Goal: Check status: Check status

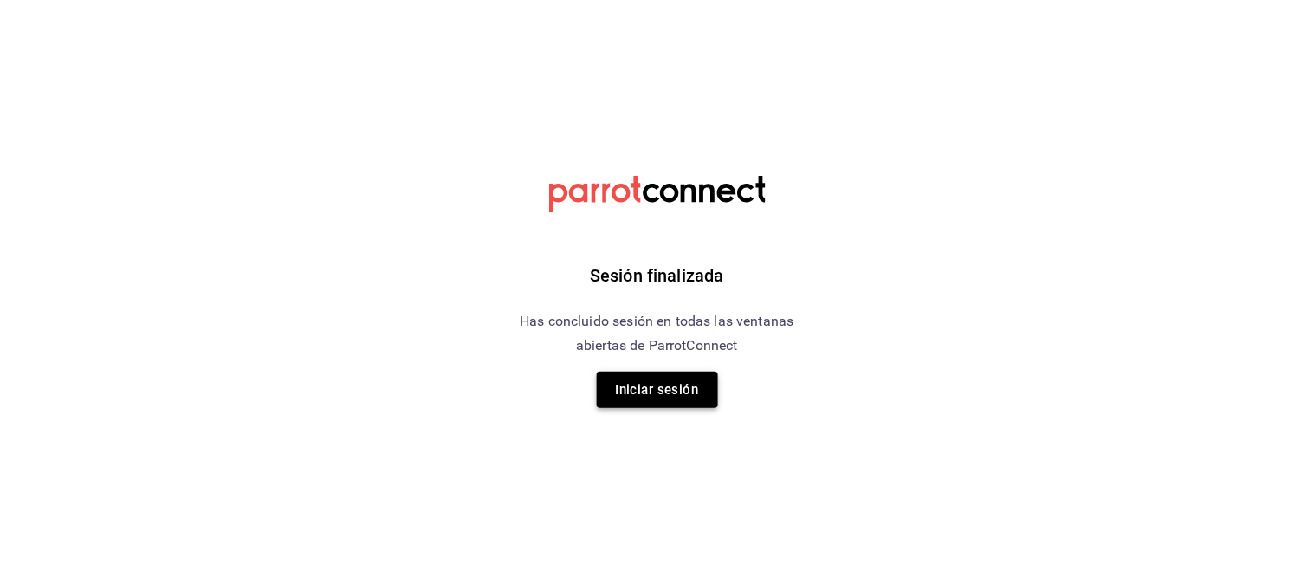
click at [679, 383] on button "Iniciar sesión" at bounding box center [657, 390] width 121 height 36
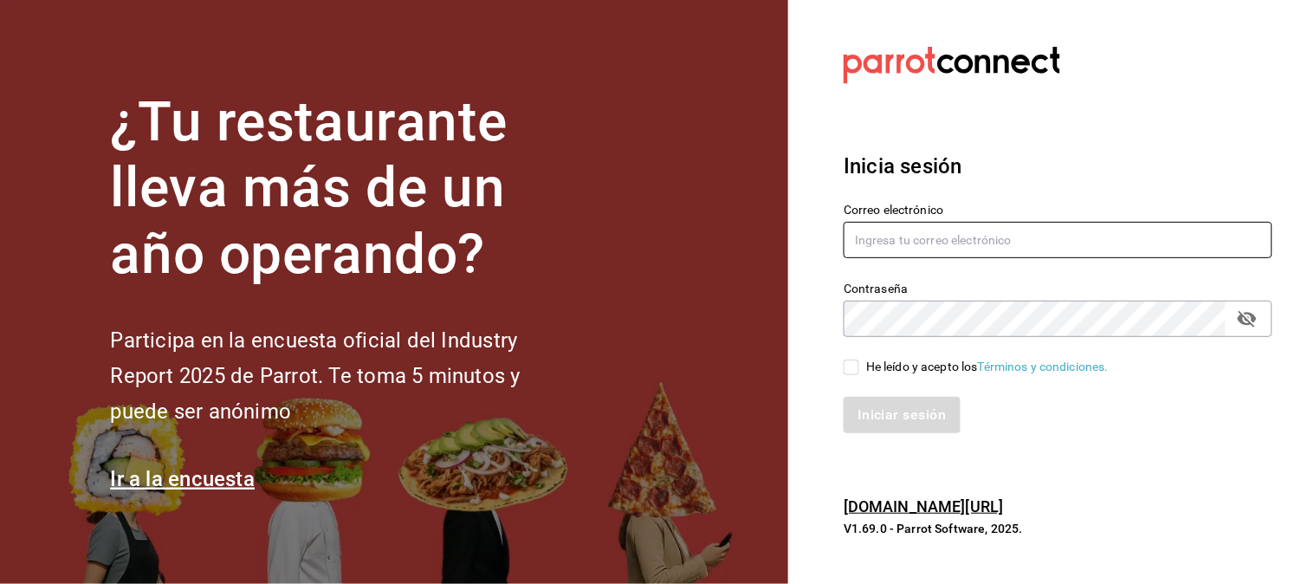
type input "[EMAIL_ADDRESS][DOMAIN_NAME]"
click at [852, 365] on input "He leído y acepto los Términos y condiciones." at bounding box center [852, 368] width 16 height 16
checkbox input "true"
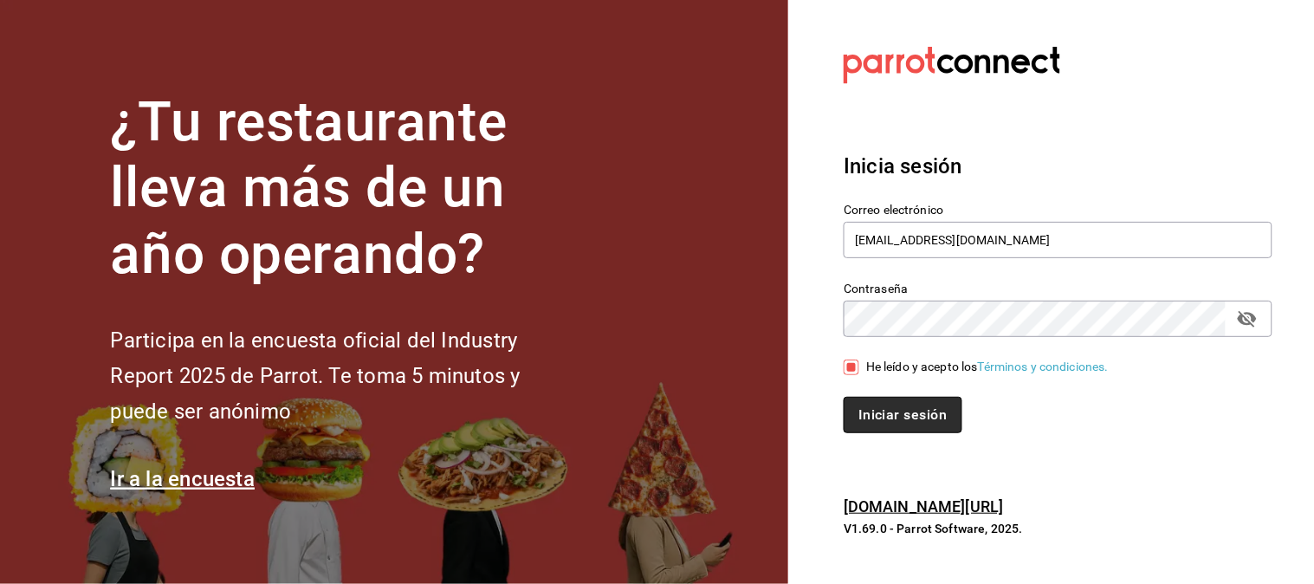
click at [902, 408] on button "Iniciar sesión" at bounding box center [903, 415] width 118 height 36
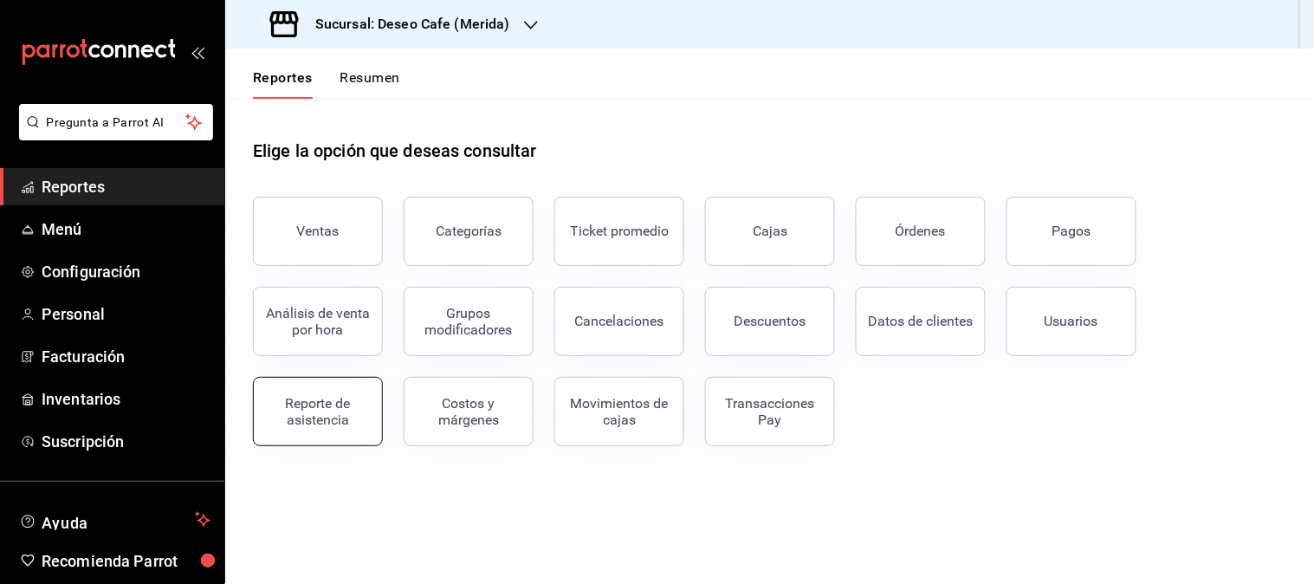
click at [292, 428] on button "Reporte de asistencia" at bounding box center [318, 411] width 130 height 69
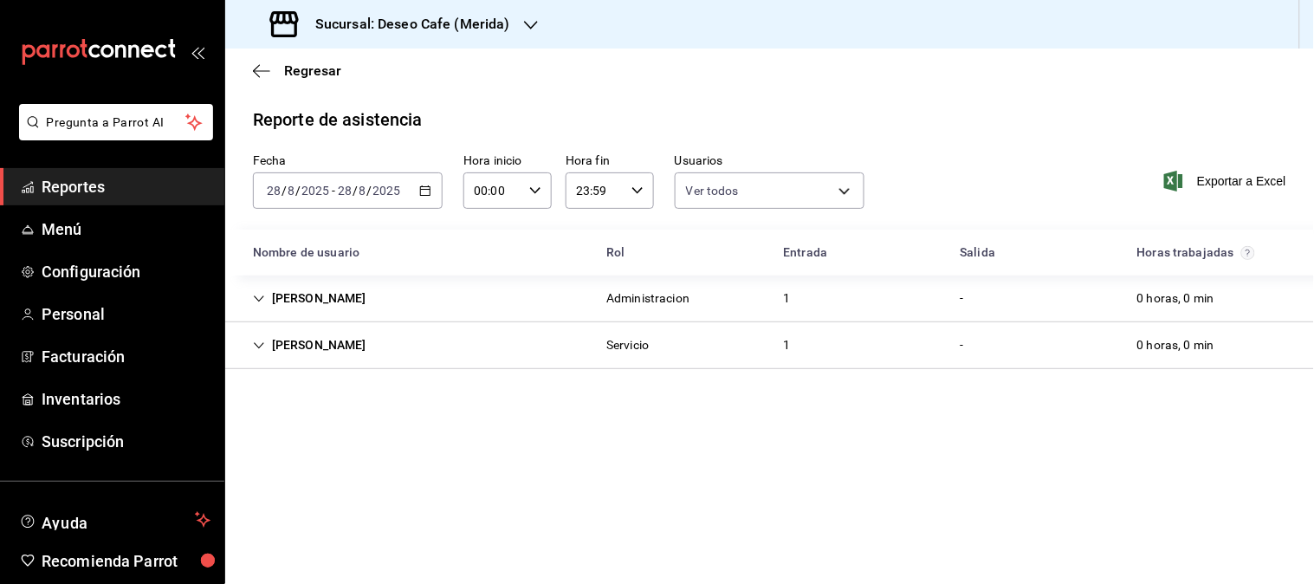
click at [426, 192] on icon "button" at bounding box center [425, 191] width 12 height 12
click at [515, 137] on div "Reporte de asistencia Fecha 2025-08-28 28 / 8 / 2025 - 2025-08-28 28 / 8 / 2025…" at bounding box center [769, 238] width 1089 height 263
click at [529, 18] on icon "button" at bounding box center [531, 25] width 14 height 14
click at [359, 110] on div "Deseo Cafe (Bajio)" at bounding box center [355, 114] width 232 height 18
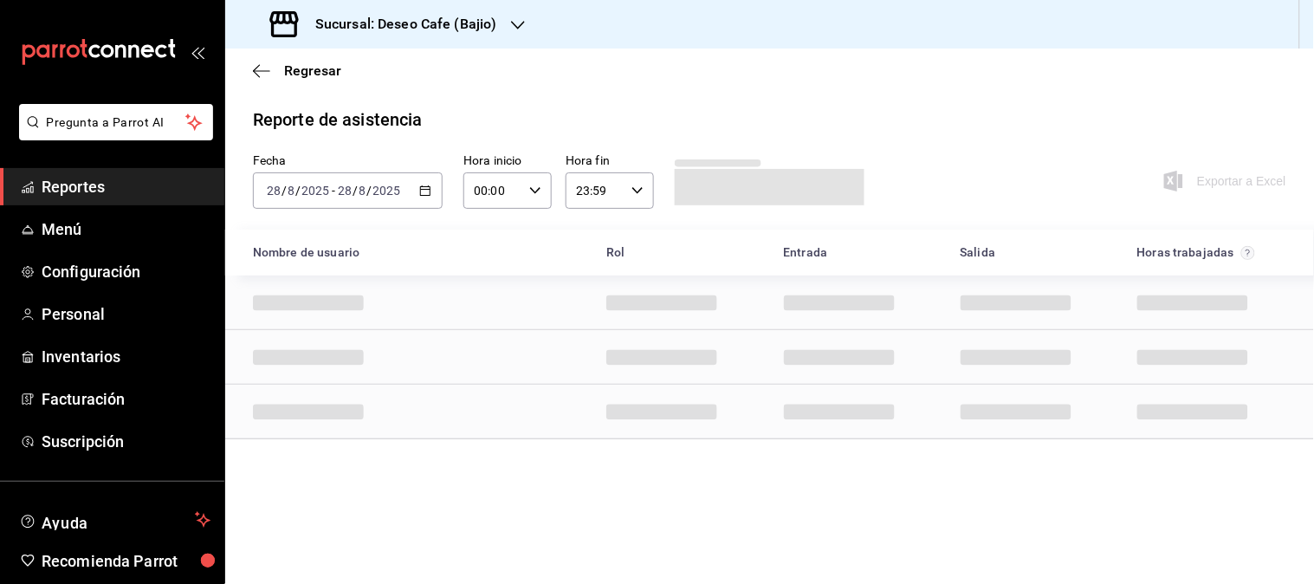
click at [428, 190] on \(Stroke\) "button" at bounding box center [426, 189] width 10 height 1
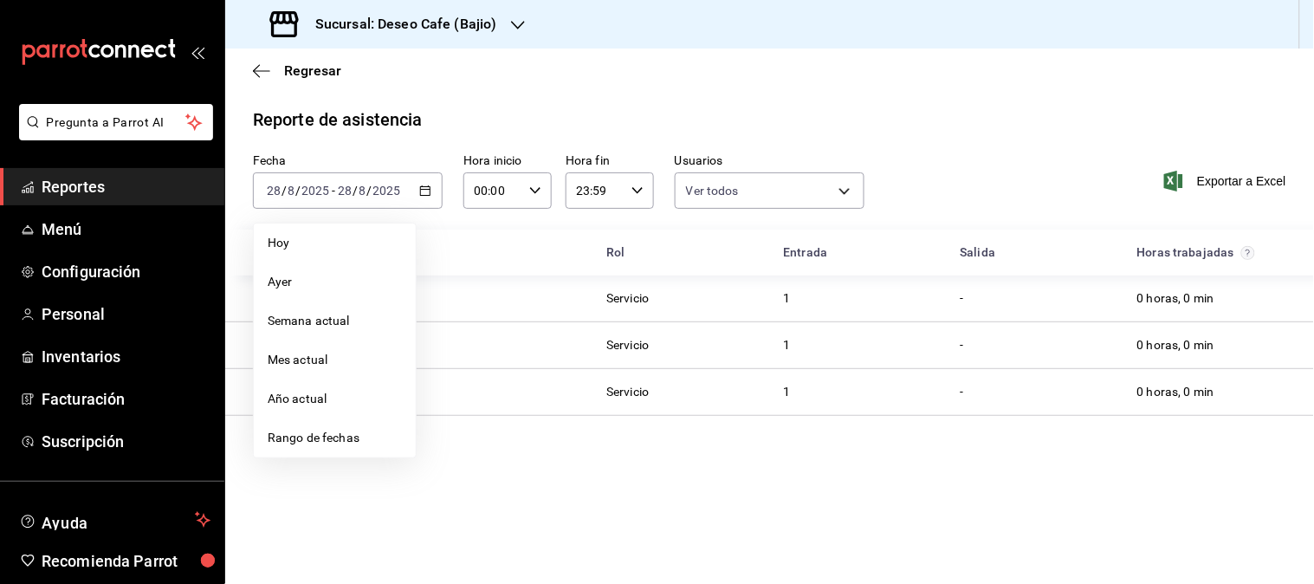
click at [336, 431] on span "Rango de fechas" at bounding box center [335, 438] width 134 height 18
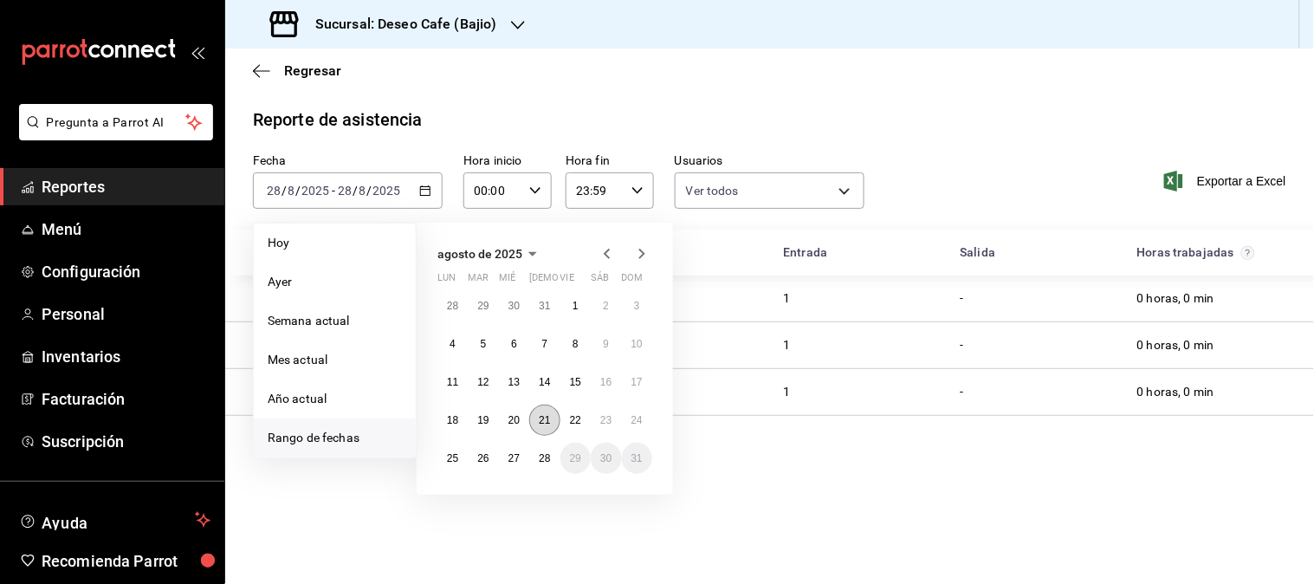
click at [533, 413] on button "21" at bounding box center [544, 420] width 30 height 31
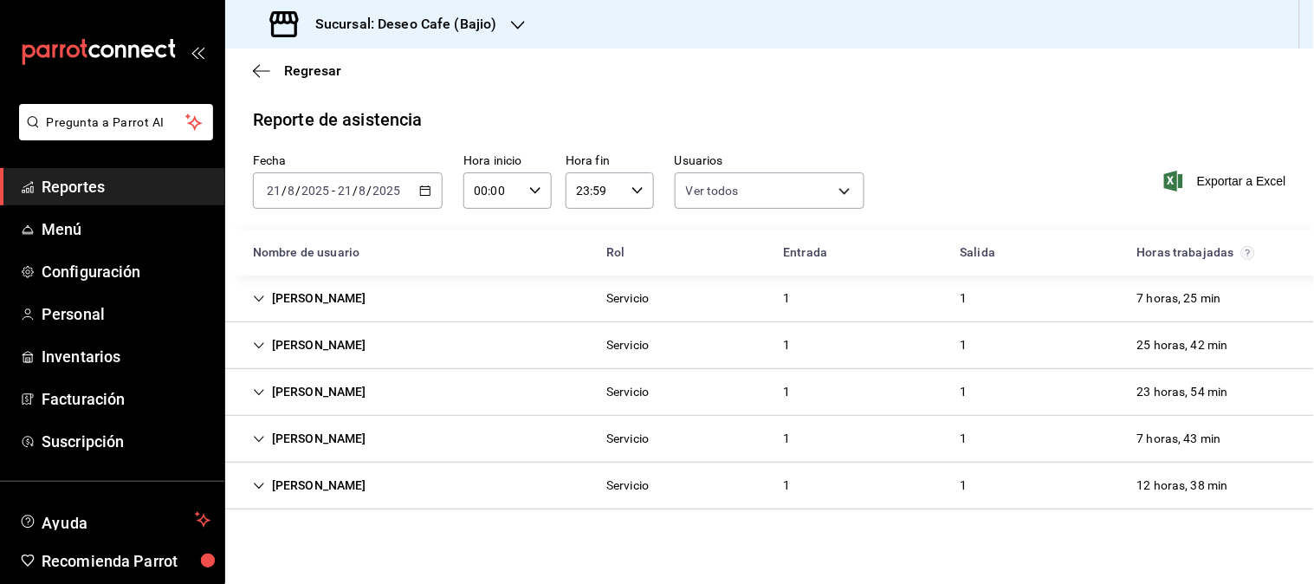
click at [501, 13] on div "Sucursal: Deseo Cafe (Bajio)" at bounding box center [385, 24] width 293 height 49
click at [419, 72] on div "Deseo Cafe (Merida)" at bounding box center [355, 75] width 232 height 18
click at [983, 115] on div "Reporte de asistencia" at bounding box center [770, 120] width 1034 height 26
